Goal: Transaction & Acquisition: Purchase product/service

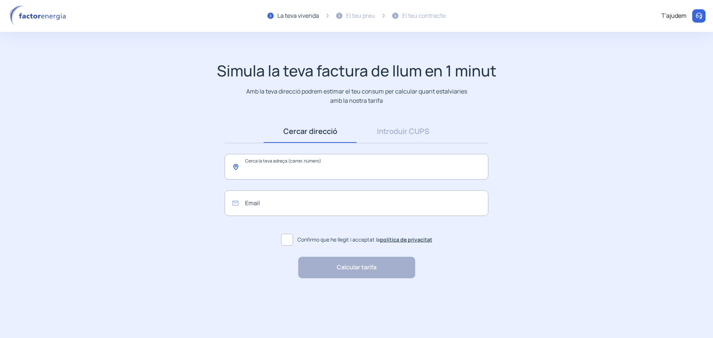
click at [256, 172] on input "text" at bounding box center [357, 167] width 264 height 26
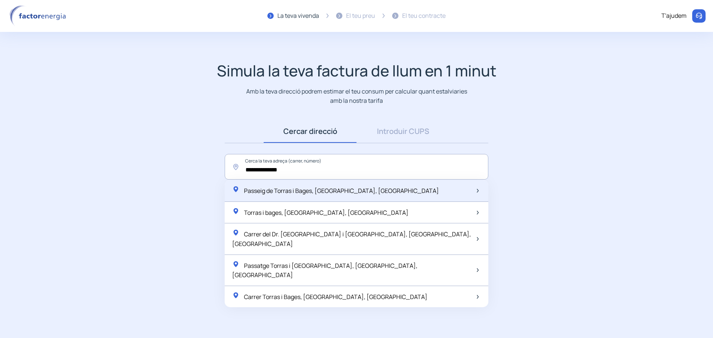
click at [283, 187] on span "Passeig de Torras i Bages, [GEOGRAPHIC_DATA], [GEOGRAPHIC_DATA]" at bounding box center [341, 191] width 195 height 8
type input "**********"
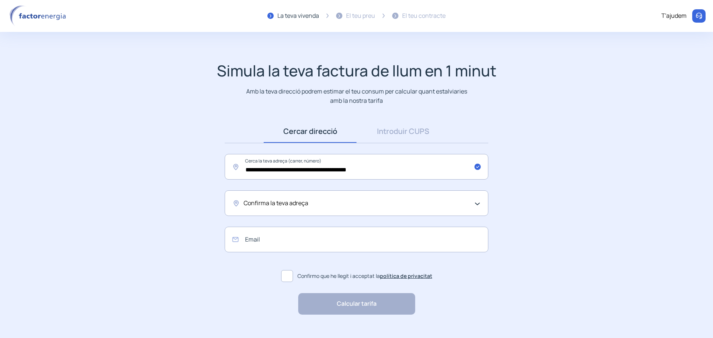
click at [296, 205] on span "Confirma la teva adreça" at bounding box center [276, 204] width 65 height 10
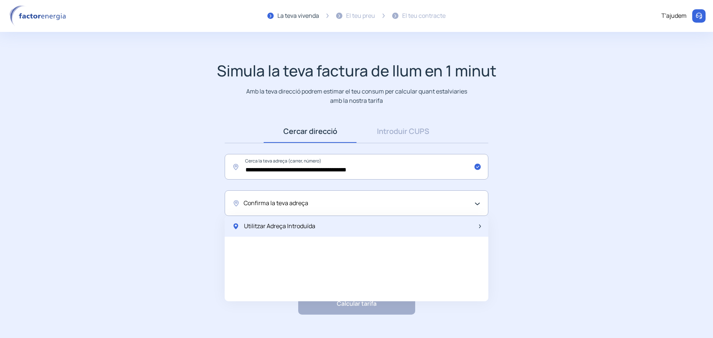
click at [288, 224] on span "Utilitzar Adreça Introduïda" at bounding box center [279, 227] width 71 height 10
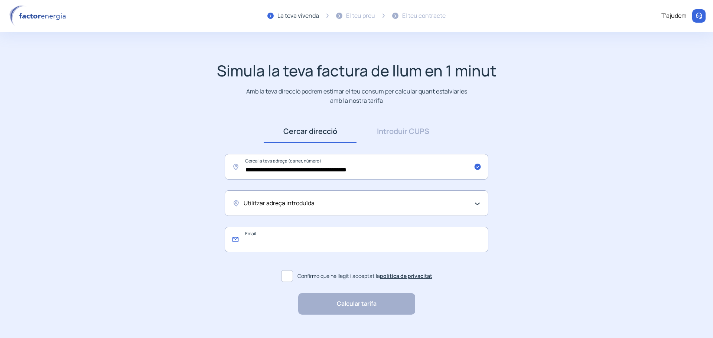
click at [262, 240] on input "email" at bounding box center [357, 240] width 264 height 26
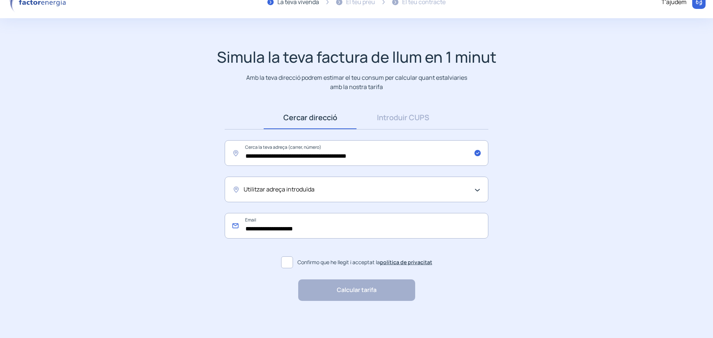
type input "**********"
click at [288, 264] on span at bounding box center [287, 263] width 12 height 12
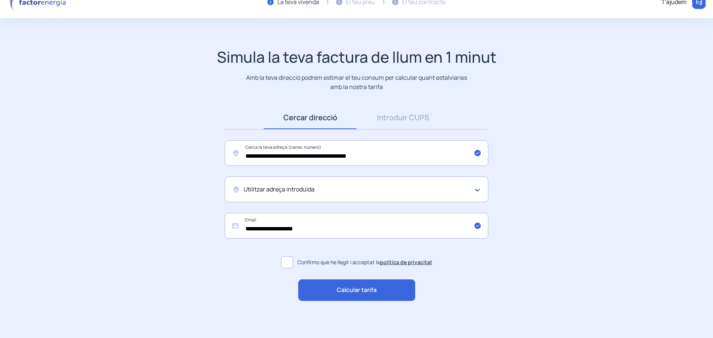
click at [393, 262] on link "política de privacitat" at bounding box center [406, 262] width 52 height 7
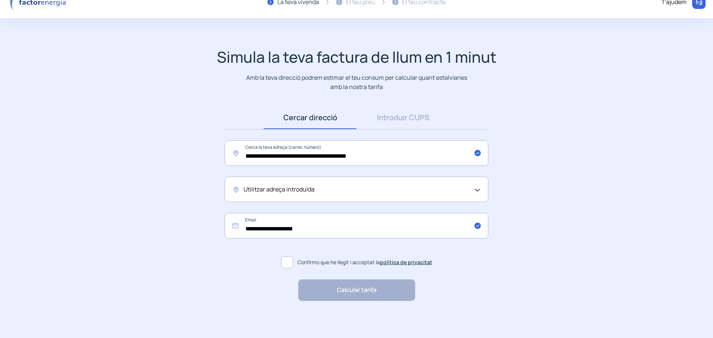
click at [284, 261] on span at bounding box center [287, 263] width 12 height 12
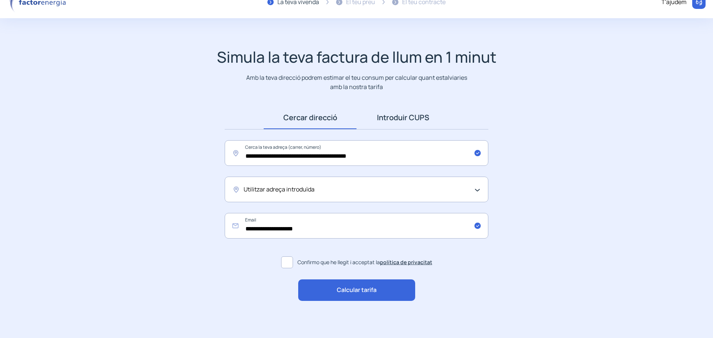
click at [397, 120] on link "Introduir CUPS" at bounding box center [402, 117] width 93 height 23
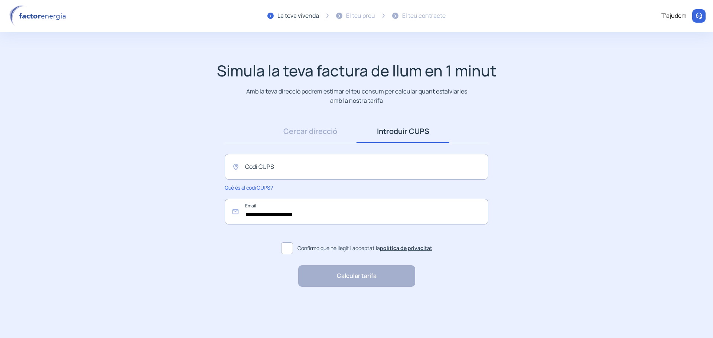
scroll to position [0, 0]
click at [316, 132] on link "Cercar direcció" at bounding box center [310, 131] width 93 height 23
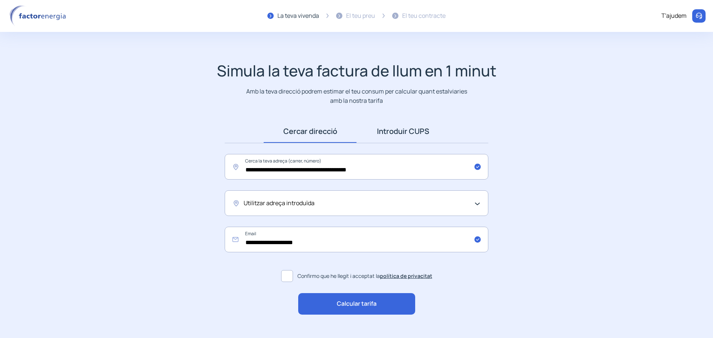
click at [402, 131] on link "Introduir CUPS" at bounding box center [402, 131] width 93 height 23
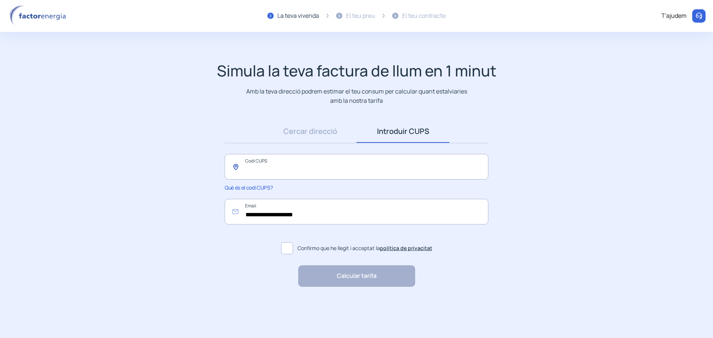
click at [281, 169] on input "text" at bounding box center [357, 167] width 264 height 26
paste input "**********"
type input "**********"
click at [288, 250] on span at bounding box center [287, 248] width 12 height 12
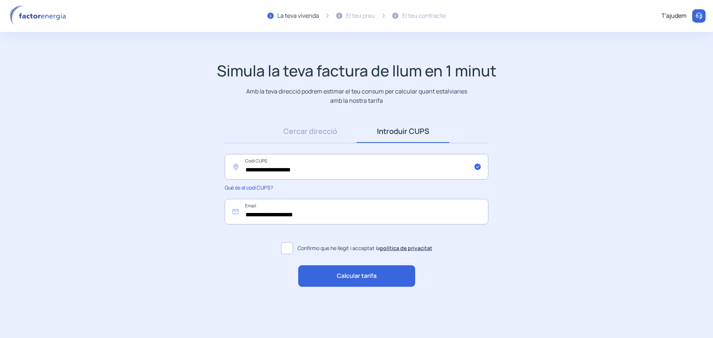
click at [352, 278] on span "Calcular tarifa" at bounding box center [357, 276] width 40 height 10
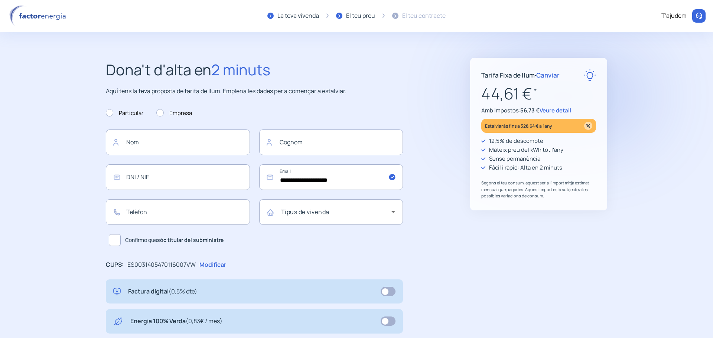
click at [563, 111] on span "Veure detall" at bounding box center [555, 111] width 32 height 8
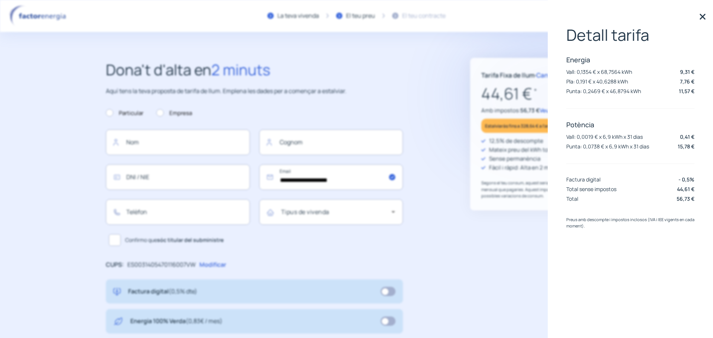
click at [701, 14] on img at bounding box center [702, 16] width 11 height 11
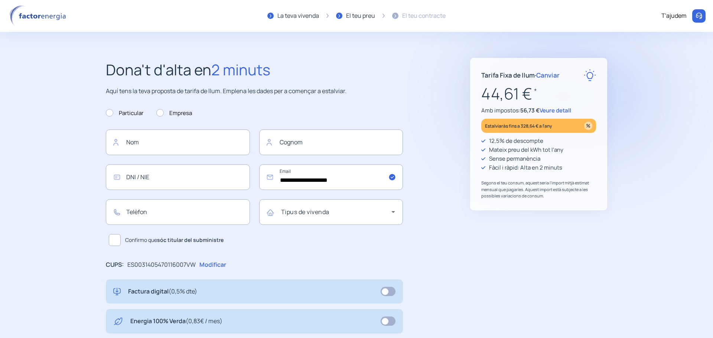
click at [551, 75] on span "Canviar" at bounding box center [547, 75] width 23 height 9
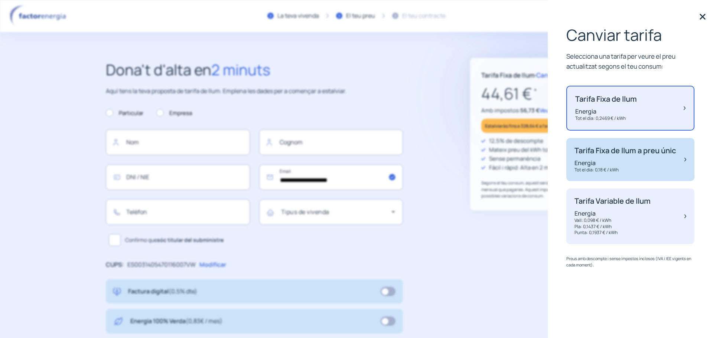
click at [638, 154] on p "Tarifa Fixa de llum a preu únic" at bounding box center [624, 150] width 101 height 9
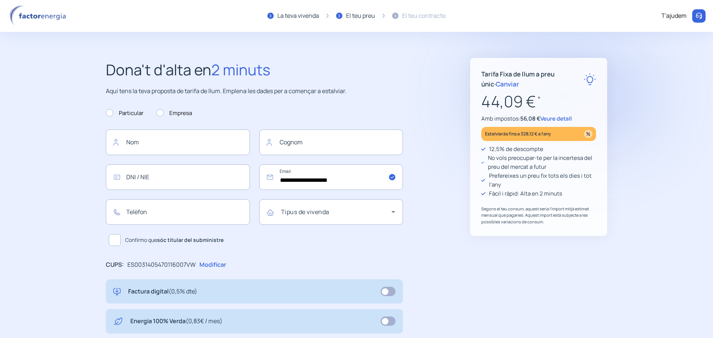
click at [683, 164] on step2-our-proposal "**********" at bounding box center [356, 290] width 713 height 464
click at [496, 84] on span "Canviar" at bounding box center [507, 84] width 23 height 9
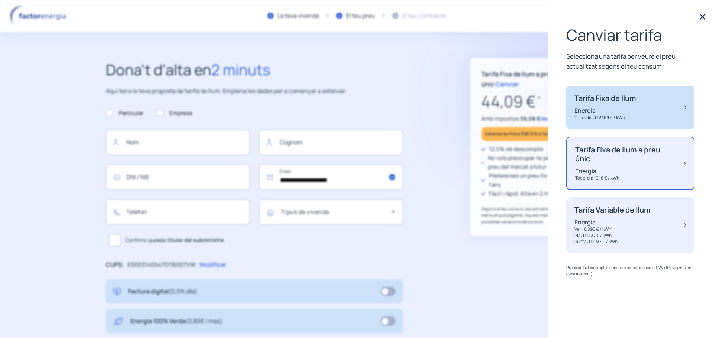
click at [677, 108] on div "Tarifa Fixa de llum Energia Tot el dia: 0,2469 € / kWh" at bounding box center [630, 107] width 128 height 43
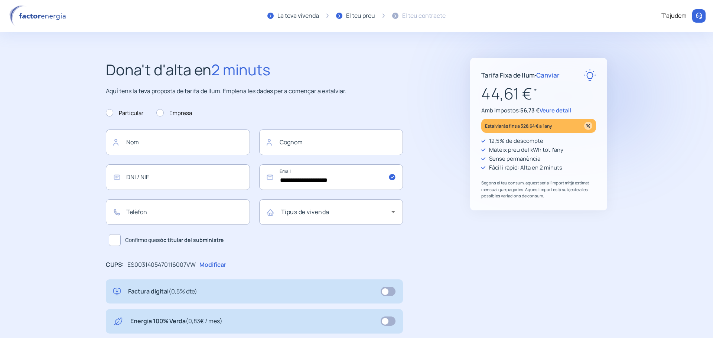
click at [544, 76] on span "Canviar" at bounding box center [547, 75] width 23 height 9
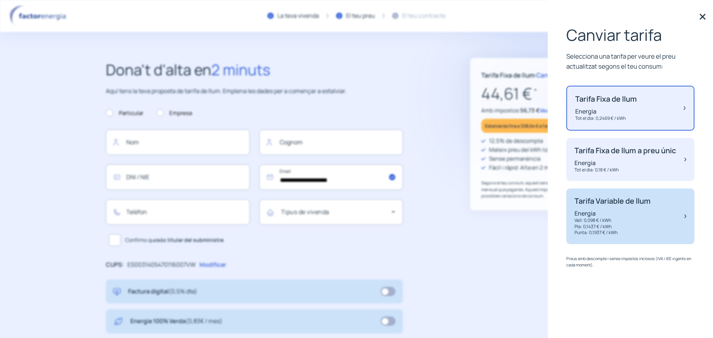
click at [599, 206] on p "Tarifa Variable de llum" at bounding box center [612, 201] width 76 height 9
